Goal: Task Accomplishment & Management: Manage account settings

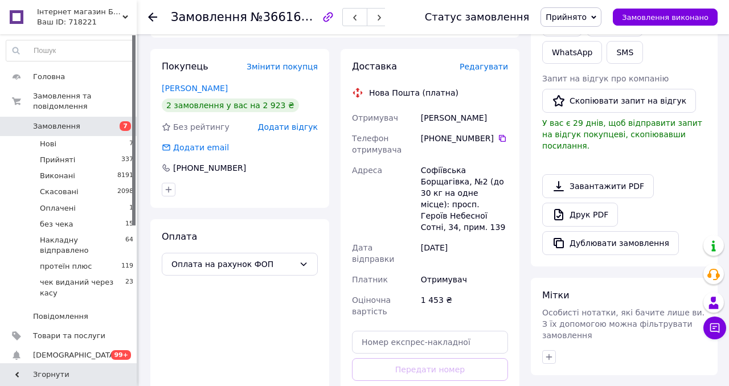
scroll to position [373, 0]
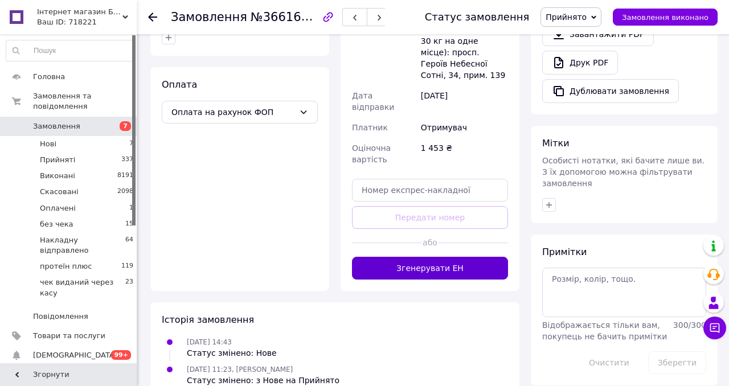
click at [448, 257] on button "Згенерувати ЕН" at bounding box center [430, 268] width 156 height 23
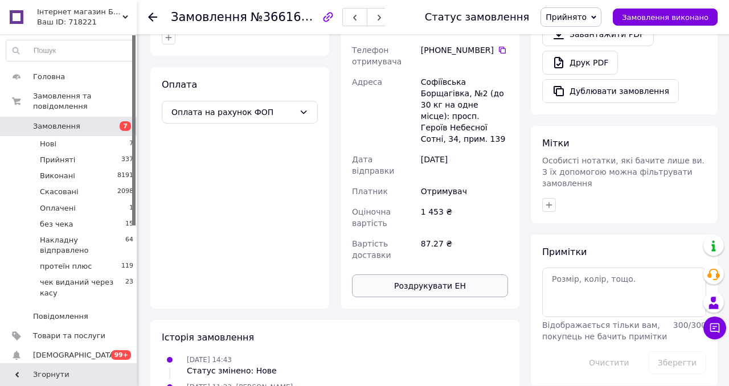
click at [423, 275] on button "Роздрукувати ЕН" at bounding box center [430, 286] width 156 height 23
click at [576, 21] on span "Прийнято" at bounding box center [566, 17] width 41 height 9
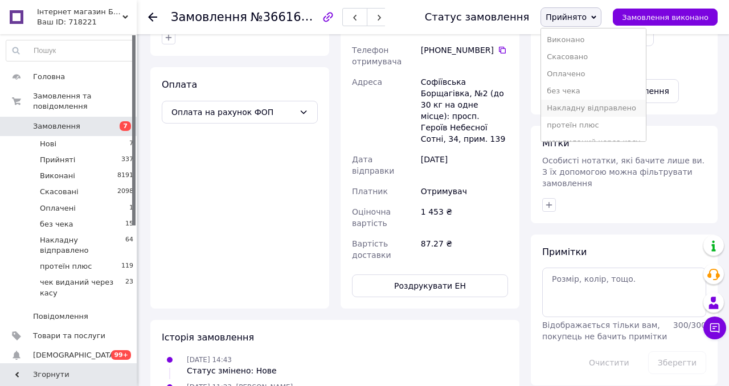
click at [568, 111] on li "Накладну відправлено" at bounding box center [593, 108] width 105 height 17
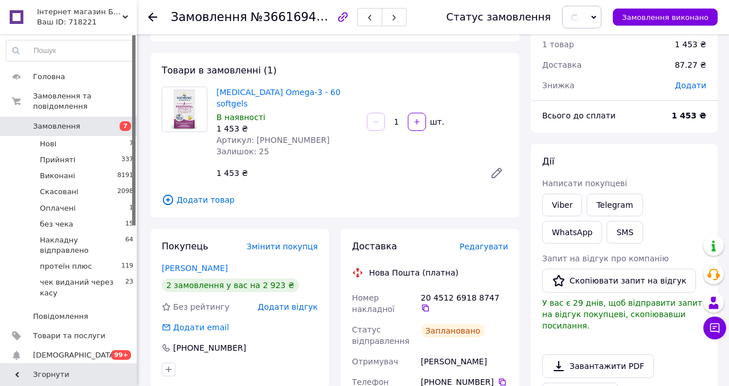
scroll to position [0, 0]
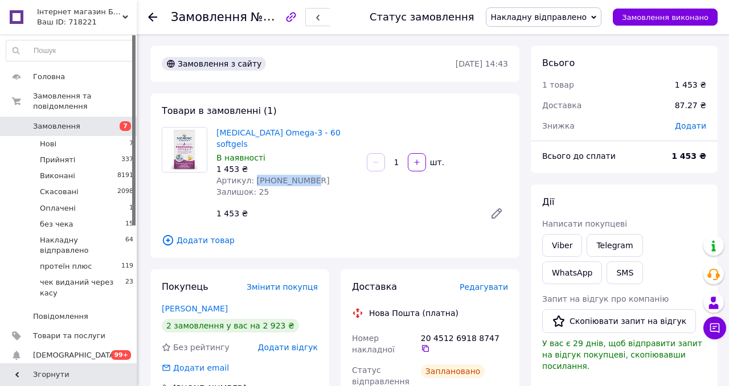
drag, startPoint x: 313, startPoint y: 170, endPoint x: 252, endPoint y: 168, distance: 61.0
click at [252, 175] on div "Артикул: 2023-10-5966" at bounding box center [287, 180] width 141 height 11
copy span "2023-10-5966"
click at [430, 344] on icon at bounding box center [425, 348] width 9 height 9
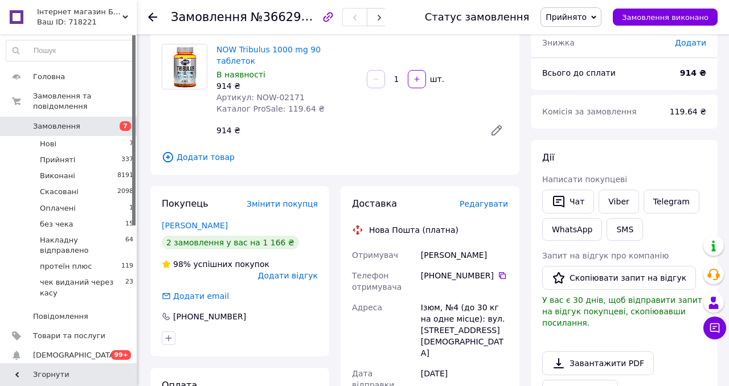
scroll to position [68, 0]
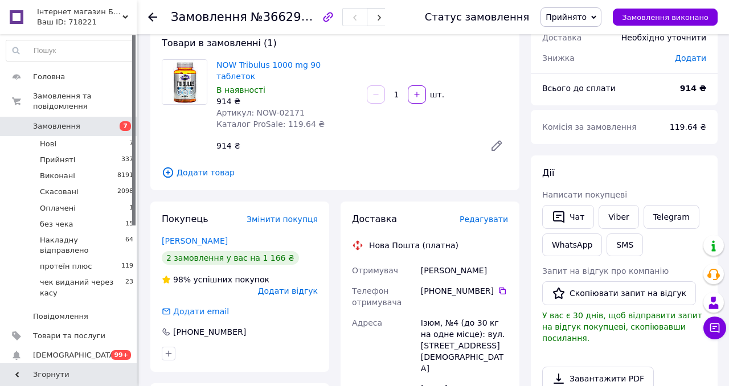
click at [500, 139] on icon at bounding box center [497, 146] width 14 height 14
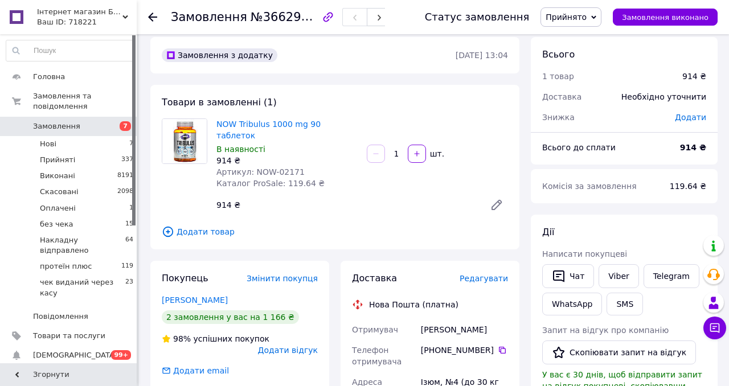
scroll to position [0, 0]
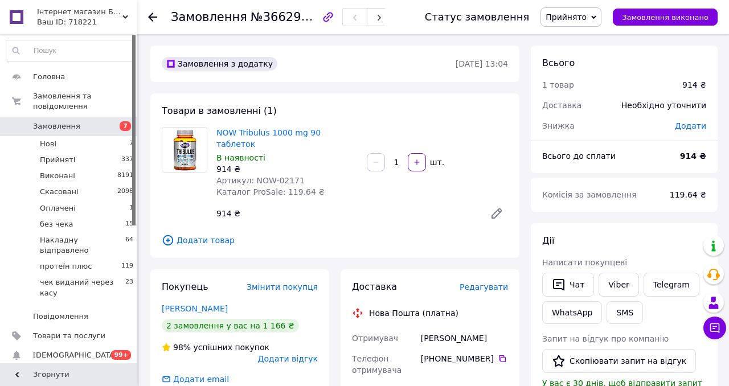
click at [291, 18] on span "№366293265" at bounding box center [291, 17] width 81 height 14
copy span "366293265"
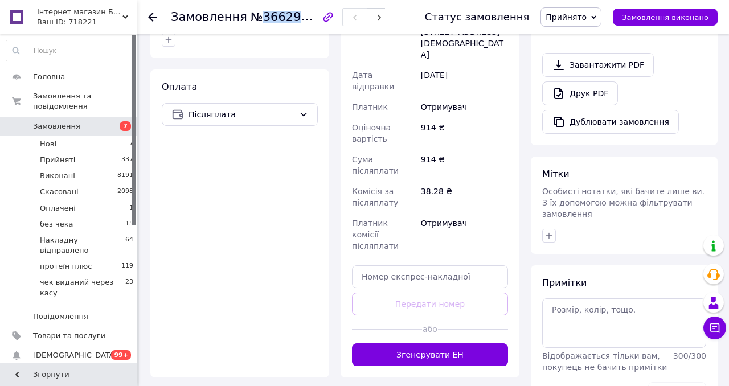
scroll to position [434, 0]
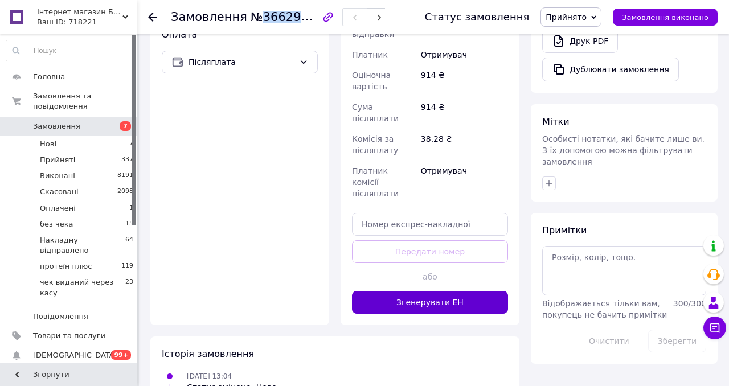
click at [435, 291] on button "Згенерувати ЕН" at bounding box center [430, 302] width 156 height 23
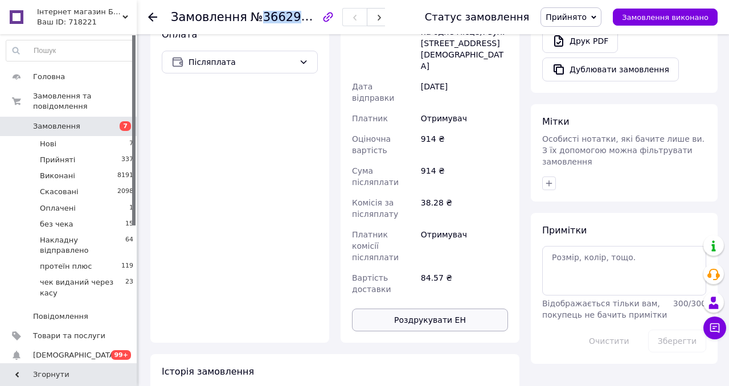
click at [421, 309] on button "Роздрукувати ЕН" at bounding box center [430, 320] width 156 height 23
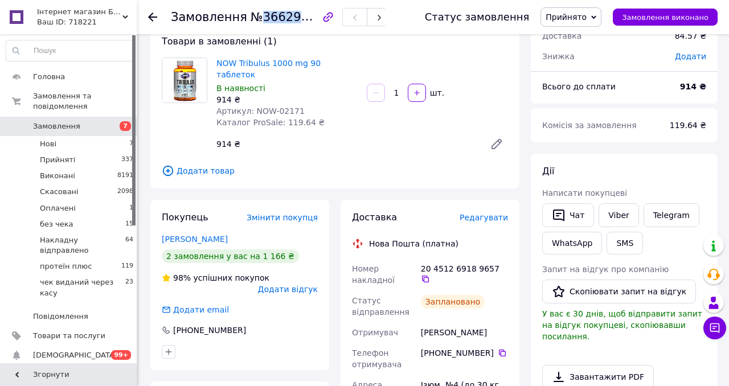
scroll to position [0, 0]
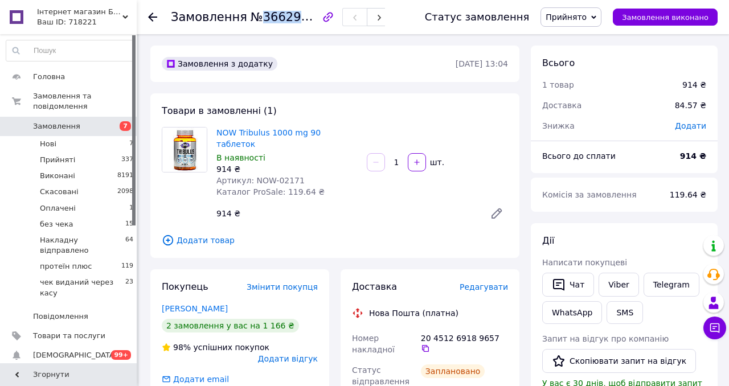
click at [580, 18] on span "Прийнято" at bounding box center [566, 17] width 41 height 9
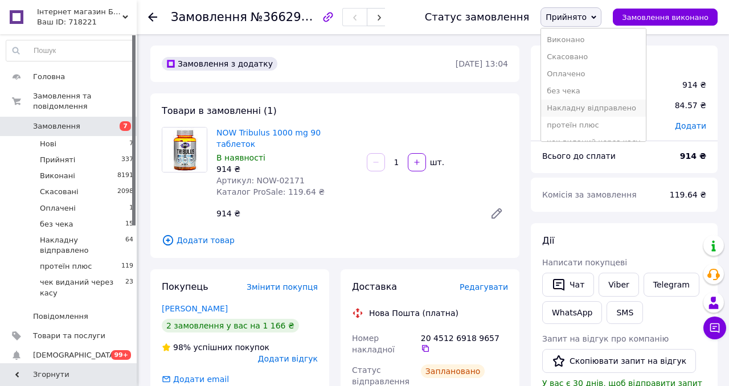
click at [582, 109] on li "Накладну відправлено" at bounding box center [593, 108] width 105 height 17
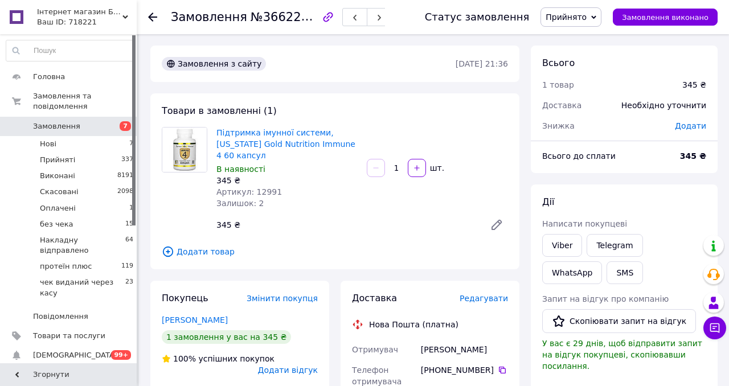
click at [443, 257] on span "Додати товар" at bounding box center [335, 252] width 346 height 13
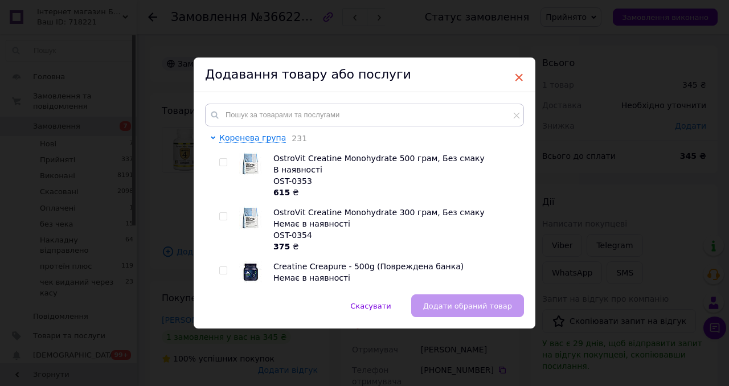
click at [517, 79] on span "×" at bounding box center [519, 77] width 10 height 19
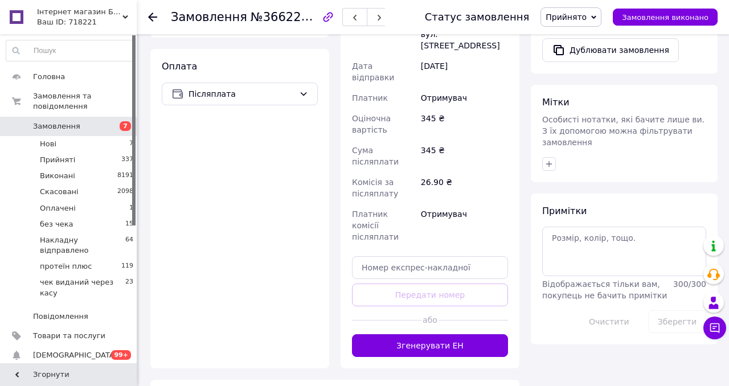
scroll to position [417, 0]
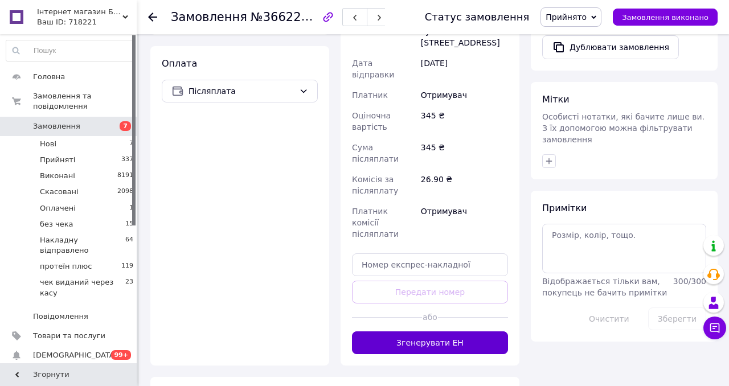
click at [437, 332] on button "Згенерувати ЕН" at bounding box center [430, 343] width 156 height 23
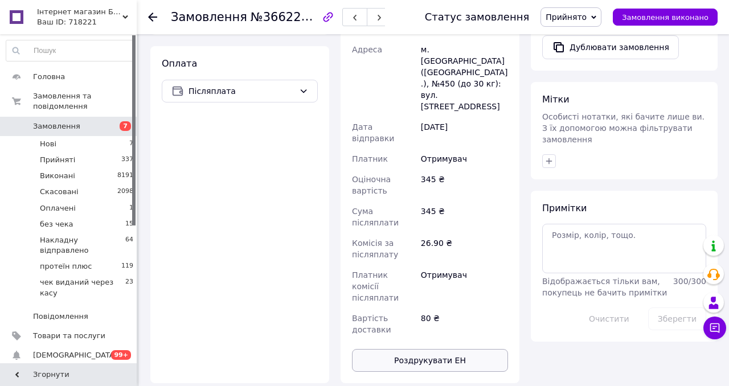
click at [455, 349] on button "Роздрукувати ЕН" at bounding box center [430, 360] width 156 height 23
click at [556, 21] on span "Прийнято" at bounding box center [566, 17] width 41 height 9
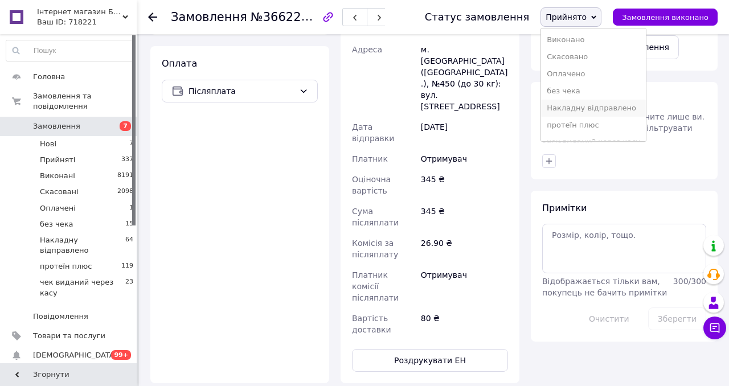
click at [565, 107] on li "Накладну відправлено" at bounding box center [593, 108] width 105 height 17
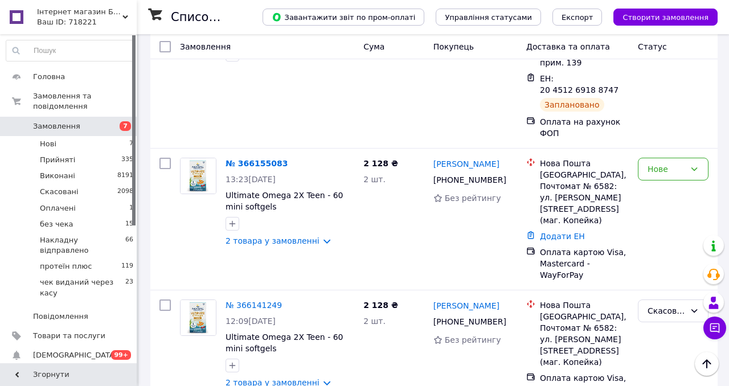
scroll to position [724, 0]
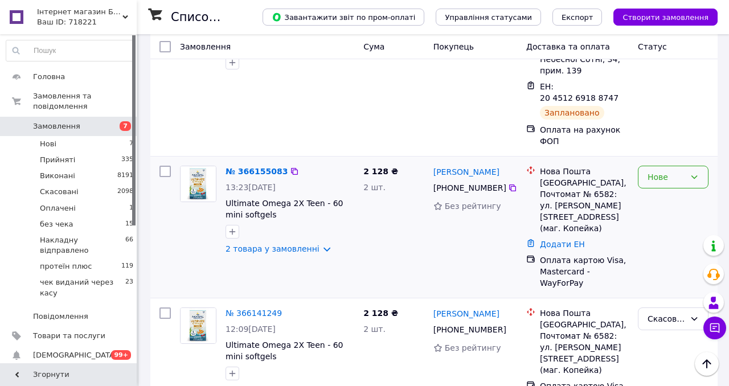
click at [660, 166] on div "Нове" at bounding box center [673, 177] width 71 height 23
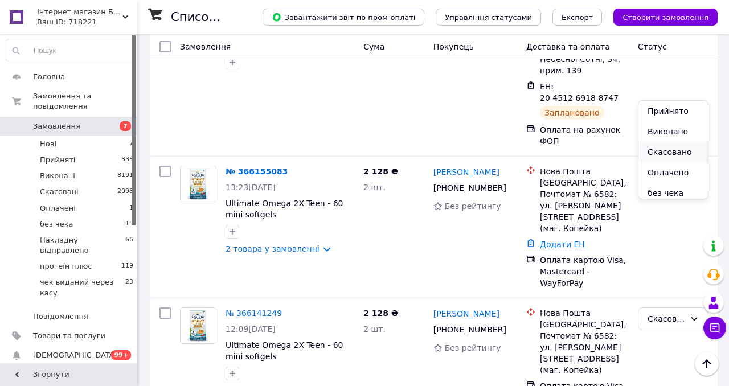
click at [658, 154] on li "Скасовано" at bounding box center [674, 152] width 70 height 21
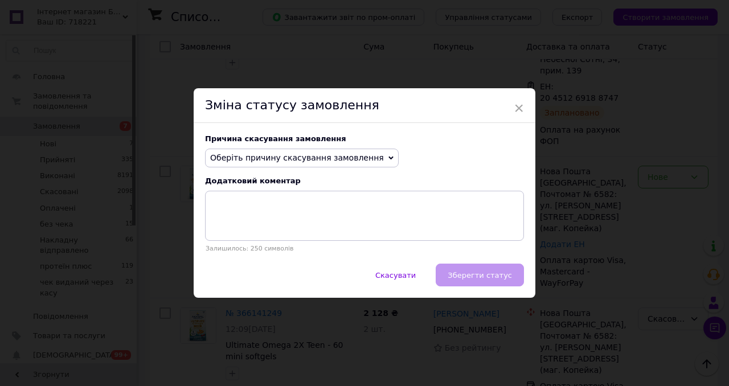
click at [265, 156] on span "Оберіть причину скасування замовлення" at bounding box center [297, 157] width 174 height 9
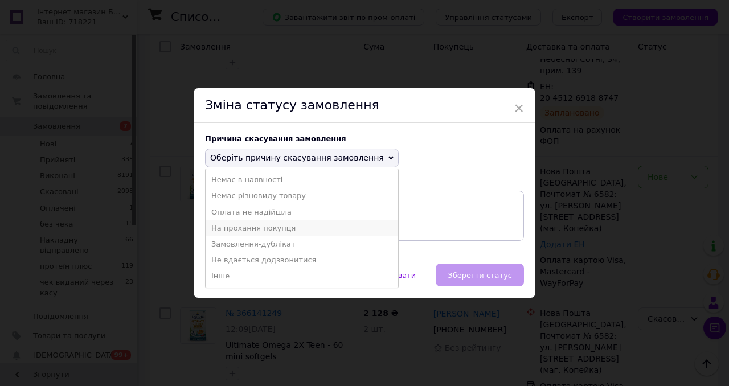
click at [258, 227] on li "На прохання покупця" at bounding box center [302, 229] width 193 height 16
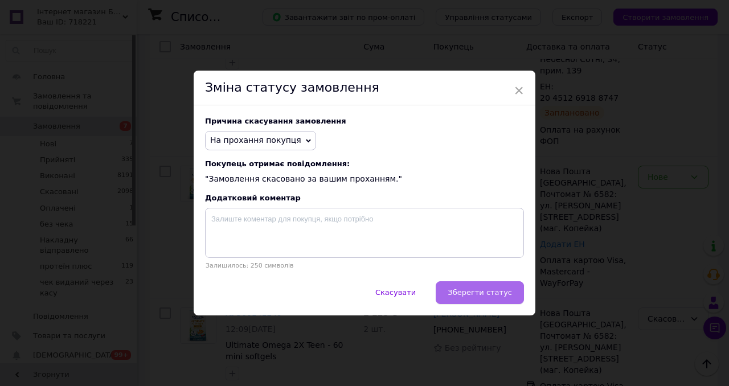
click at [509, 293] on span "Зберегти статус" at bounding box center [480, 292] width 64 height 9
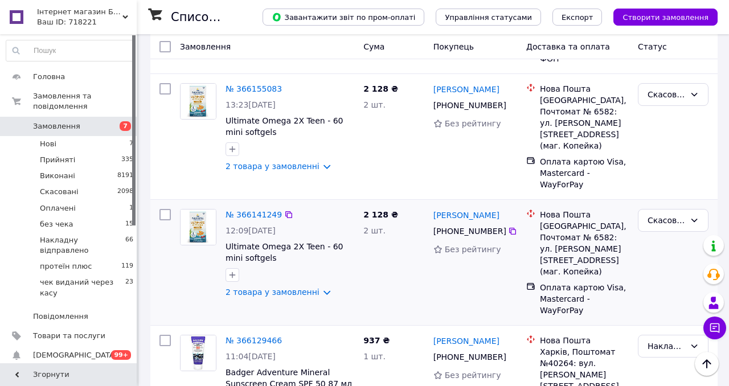
scroll to position [809, 0]
